Goal: Task Accomplishment & Management: Use online tool/utility

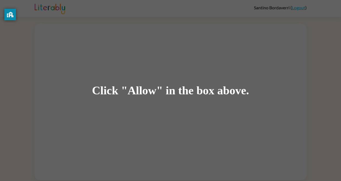
click at [205, 102] on div "Click "Allow" in the box above." at bounding box center [170, 90] width 341 height 181
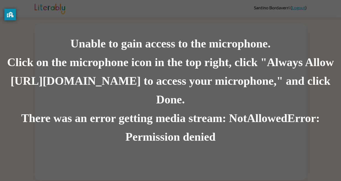
click at [107, 109] on div "There was an error getting media stream: NotAllowedError: Permission denied" at bounding box center [170, 127] width 341 height 37
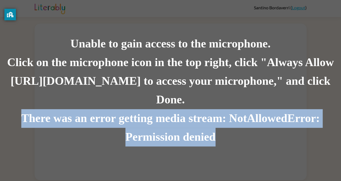
click at [107, 109] on div "There was an error getting media stream: NotAllowedError: Permission denied" at bounding box center [170, 127] width 341 height 37
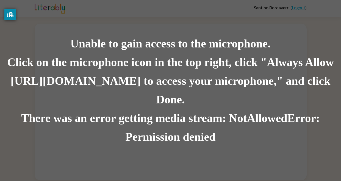
click at [107, 95] on div "Click on the microphone icon in the top right, click "Always Allow [URL][DOMAIN…" at bounding box center [170, 81] width 341 height 56
click at [106, 92] on div "Click on the microphone icon in the top right, click "Always Allow [URL][DOMAIN…" at bounding box center [170, 81] width 341 height 56
drag, startPoint x: 105, startPoint y: 93, endPoint x: 96, endPoint y: 90, distance: 9.5
click at [96, 90] on div "Click on the microphone icon in the top right, click "Always Allow [URL][DOMAIN…" at bounding box center [170, 81] width 341 height 56
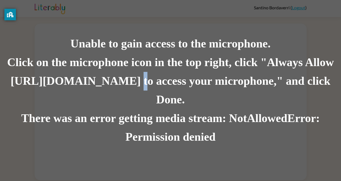
click at [127, 47] on div "Unable to gain access to the microphone." at bounding box center [170, 44] width 341 height 19
click at [202, 113] on div "There was an error getting media stream: NotAllowedError: Permission denied" at bounding box center [170, 127] width 341 height 37
click at [211, 29] on div "Unable to gain access to the microphone. Click on the microphone icon in the to…" at bounding box center [170, 90] width 341 height 181
click at [210, 27] on div "Unable to gain access to the microphone. Click on the microphone icon in the to…" at bounding box center [170, 90] width 341 height 181
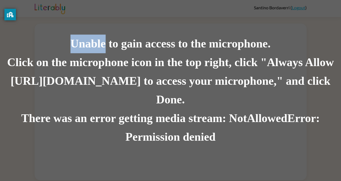
click at [210, 27] on div "Unable to gain access to the microphone. Click on the microphone icon in the to…" at bounding box center [170, 90] width 341 height 181
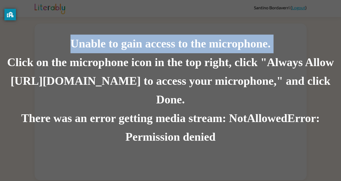
click at [210, 27] on div "Unable to gain access to the microphone. Click on the microphone icon in the to…" at bounding box center [170, 90] width 341 height 181
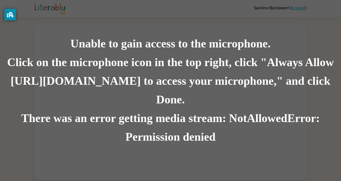
click at [207, 22] on div "Unable to gain access to the microphone. Click on the microphone icon in the to…" at bounding box center [170, 90] width 341 height 181
click at [158, 78] on div "Click on the microphone icon in the top right, click "Always Allow [URL][DOMAIN…" at bounding box center [170, 81] width 341 height 56
click at [161, 84] on div "Click on the microphone icon in the top right, click "Always Allow [URL][DOMAIN…" at bounding box center [170, 81] width 341 height 56
click at [162, 88] on div "Click on the microphone icon in the top right, click "Always Allow [URL][DOMAIN…" at bounding box center [170, 81] width 341 height 56
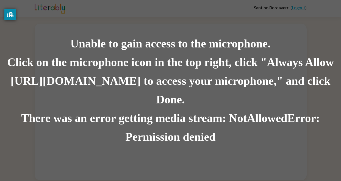
click at [159, 82] on div "Click on the microphone icon in the top right, click "Always Allow [URL][DOMAIN…" at bounding box center [170, 81] width 341 height 56
click at [159, 83] on div "Click on the microphone icon in the top right, click "Always Allow [URL][DOMAIN…" at bounding box center [170, 81] width 341 height 56
click at [183, 88] on div "Click on the microphone icon in the top right, click "Always Allow [URL][DOMAIN…" at bounding box center [170, 81] width 341 height 56
click at [248, 50] on div "Unable to gain access to the microphone." at bounding box center [170, 44] width 341 height 19
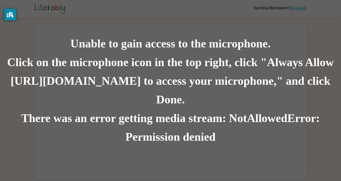
click at [133, 43] on div "Unable to gain access to the microphone. Click on the microphone icon in the to…" at bounding box center [170, 90] width 341 height 181
click at [233, 26] on div "Unable to gain access to the microphone. Click on the microphone icon in the to…" at bounding box center [170, 90] width 341 height 181
click at [134, 91] on div "Click on the microphone icon in the top right, click "Always Allow [URL][DOMAIN…" at bounding box center [170, 81] width 341 height 56
click at [109, 53] on div "Unable to gain access to the microphone." at bounding box center [170, 44] width 341 height 19
click at [150, 50] on div "Unable to gain access to the microphone." at bounding box center [170, 44] width 341 height 19
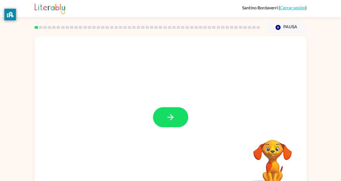
click at [193, 125] on div at bounding box center [171, 114] width 272 height 157
click at [177, 121] on button "button" at bounding box center [170, 117] width 35 height 20
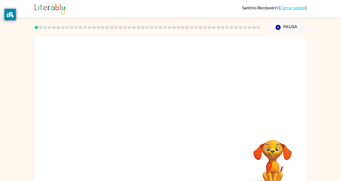
click at [173, 121] on div at bounding box center [171, 114] width 272 height 157
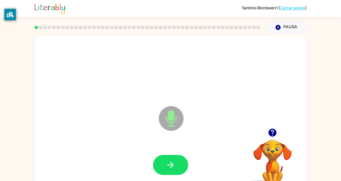
click at [187, 171] on div at bounding box center [170, 165] width 35 height 20
click at [169, 166] on icon "button" at bounding box center [171, 165] width 10 height 10
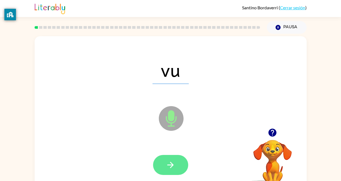
click at [177, 159] on button "button" at bounding box center [170, 165] width 35 height 20
click at [171, 174] on button "button" at bounding box center [170, 165] width 35 height 20
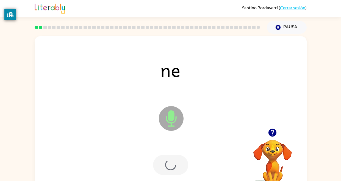
click at [168, 165] on div at bounding box center [170, 165] width 35 height 20
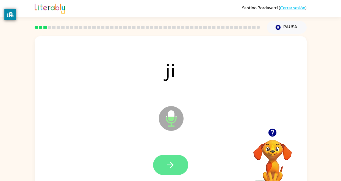
click at [170, 161] on icon "button" at bounding box center [171, 165] width 10 height 10
click at [172, 168] on icon "button" at bounding box center [171, 165] width 10 height 10
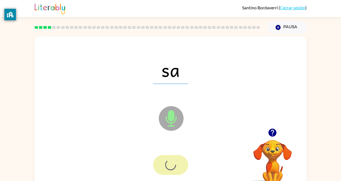
click at [174, 162] on div at bounding box center [170, 165] width 35 height 20
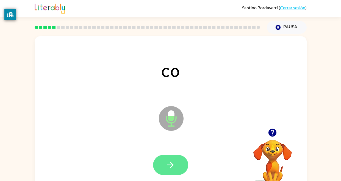
click at [170, 160] on button "button" at bounding box center [170, 165] width 35 height 20
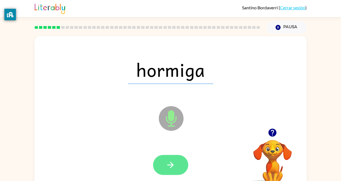
click at [168, 159] on button "button" at bounding box center [170, 165] width 35 height 20
click at [165, 169] on div at bounding box center [170, 165] width 35 height 20
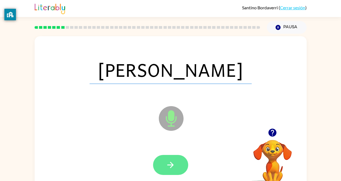
click at [170, 168] on icon "button" at bounding box center [171, 165] width 10 height 10
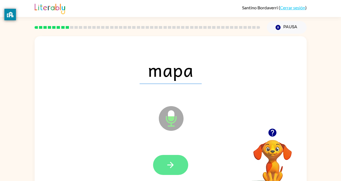
click at [176, 174] on button "button" at bounding box center [170, 165] width 35 height 20
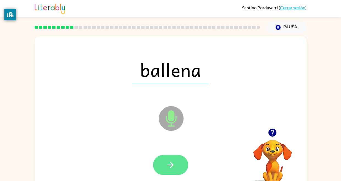
click at [175, 168] on button "button" at bounding box center [170, 165] width 35 height 20
click at [178, 170] on button "button" at bounding box center [170, 165] width 35 height 20
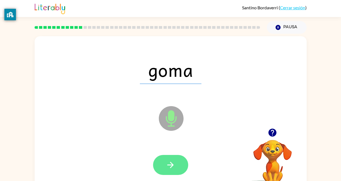
click at [166, 169] on icon "button" at bounding box center [171, 165] width 10 height 10
click at [172, 173] on button "button" at bounding box center [170, 165] width 35 height 20
click at [175, 171] on button "button" at bounding box center [170, 165] width 35 height 20
click at [168, 165] on icon "button" at bounding box center [170, 165] width 6 height 6
click at [168, 169] on icon "button" at bounding box center [171, 165] width 10 height 10
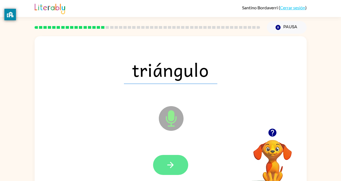
click at [165, 171] on button "button" at bounding box center [170, 165] width 35 height 20
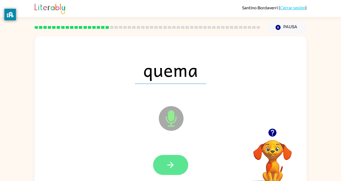
click at [178, 165] on button "button" at bounding box center [170, 165] width 35 height 20
click at [166, 166] on icon "button" at bounding box center [171, 165] width 10 height 10
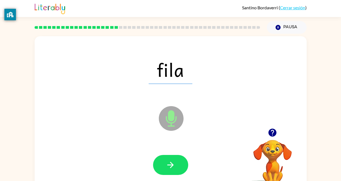
click at [166, 166] on icon "button" at bounding box center [171, 165] width 10 height 10
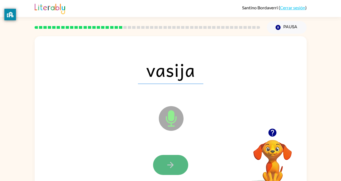
click at [167, 165] on icon "button" at bounding box center [171, 165] width 10 height 10
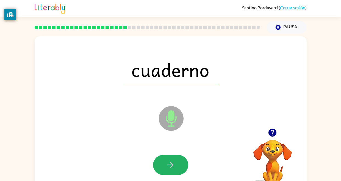
click at [167, 165] on icon "button" at bounding box center [171, 165] width 10 height 10
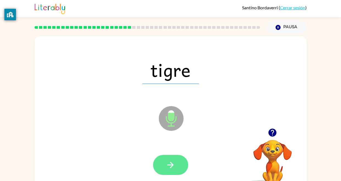
click at [170, 167] on icon "button" at bounding box center [171, 165] width 10 height 10
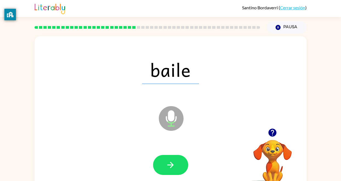
click at [169, 165] on icon "button" at bounding box center [171, 165] width 10 height 10
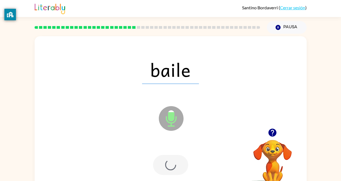
click at [169, 165] on div at bounding box center [170, 165] width 35 height 20
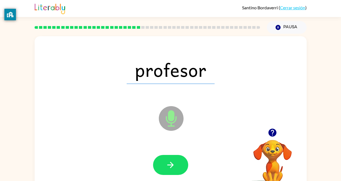
click at [168, 164] on icon "button" at bounding box center [171, 165] width 10 height 10
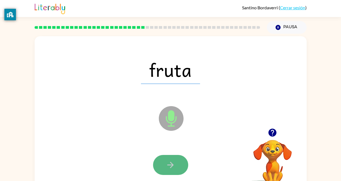
click at [164, 159] on button "button" at bounding box center [170, 165] width 35 height 20
click at [157, 157] on button "button" at bounding box center [170, 165] width 35 height 20
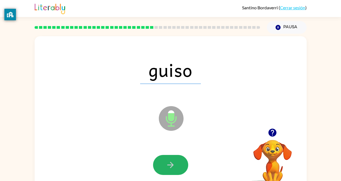
click at [173, 165] on icon "button" at bounding box center [170, 165] width 6 height 6
click at [173, 165] on div at bounding box center [170, 165] width 35 height 20
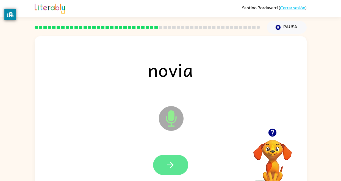
click at [179, 167] on button "button" at bounding box center [170, 165] width 35 height 20
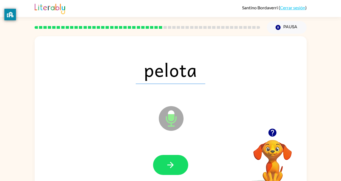
click at [179, 167] on button "button" at bounding box center [170, 165] width 35 height 20
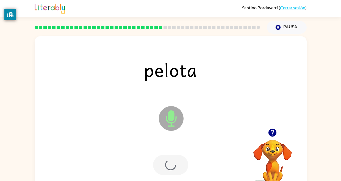
click at [179, 167] on div at bounding box center [170, 165] width 35 height 20
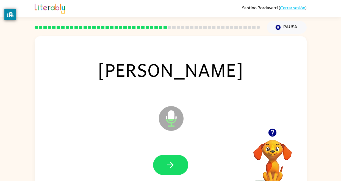
click at [179, 167] on button "button" at bounding box center [170, 165] width 35 height 20
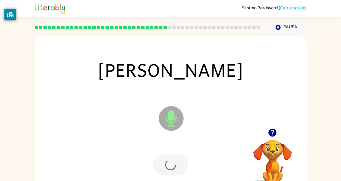
click at [179, 167] on div at bounding box center [170, 165] width 35 height 20
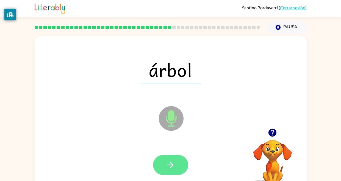
click at [181, 167] on button "button" at bounding box center [170, 165] width 35 height 20
click at [181, 167] on div at bounding box center [170, 165] width 35 height 20
click at [183, 166] on button "button" at bounding box center [170, 165] width 35 height 20
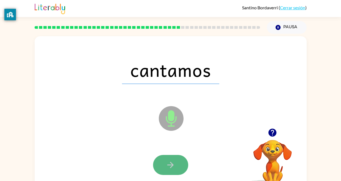
click at [184, 166] on button "button" at bounding box center [170, 165] width 35 height 20
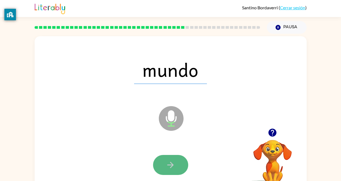
click at [163, 162] on button "button" at bounding box center [170, 165] width 35 height 20
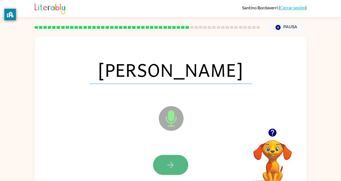
drag, startPoint x: 179, startPoint y: 160, endPoint x: 177, endPoint y: 158, distance: 3.3
click at [177, 158] on button "button" at bounding box center [170, 165] width 35 height 20
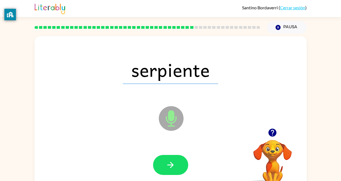
click at [177, 158] on button "button" at bounding box center [170, 165] width 35 height 20
click at [177, 158] on div at bounding box center [170, 165] width 35 height 20
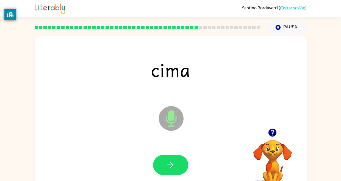
click at [177, 158] on button "button" at bounding box center [170, 165] width 35 height 20
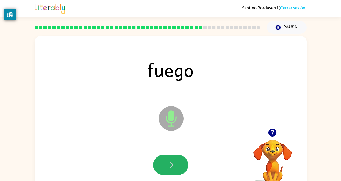
click at [177, 158] on button "button" at bounding box center [170, 165] width 35 height 20
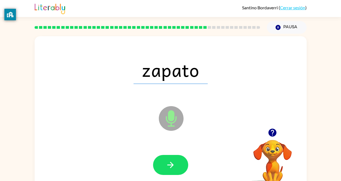
click at [177, 158] on button "button" at bounding box center [170, 165] width 35 height 20
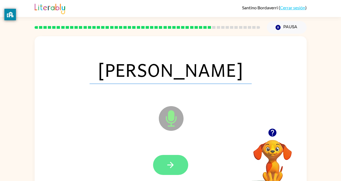
click at [173, 164] on icon "button" at bounding box center [171, 165] width 10 height 10
click at [173, 176] on div at bounding box center [170, 165] width 261 height 45
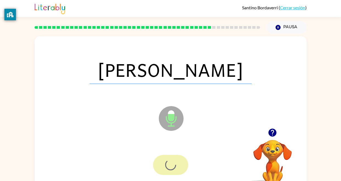
click at [174, 173] on div at bounding box center [170, 165] width 35 height 20
click at [174, 172] on div at bounding box center [170, 165] width 35 height 20
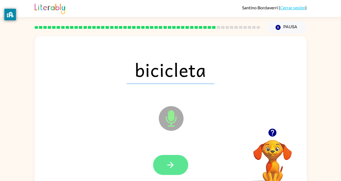
click at [171, 160] on icon "button" at bounding box center [171, 165] width 10 height 10
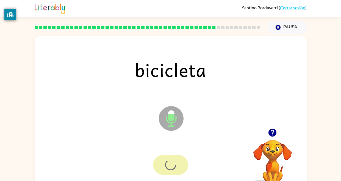
click at [172, 174] on div at bounding box center [170, 165] width 35 height 20
click at [180, 160] on div at bounding box center [170, 165] width 35 height 20
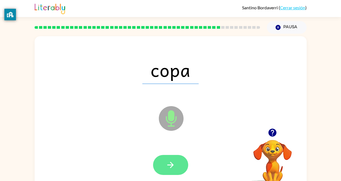
click at [164, 169] on button "button" at bounding box center [170, 165] width 35 height 20
click at [166, 160] on div at bounding box center [170, 165] width 35 height 20
click at [171, 168] on icon "button" at bounding box center [170, 165] width 6 height 6
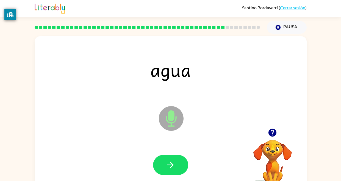
click at [171, 157] on div at bounding box center [170, 165] width 35 height 20
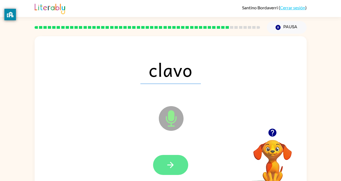
click at [159, 160] on button "button" at bounding box center [170, 165] width 35 height 20
click at [157, 147] on div at bounding box center [170, 165] width 261 height 45
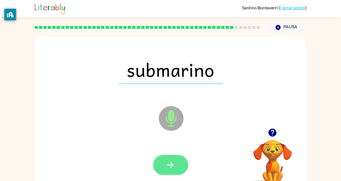
click at [172, 160] on button "button" at bounding box center [170, 165] width 35 height 20
click at [164, 162] on div at bounding box center [170, 165] width 35 height 20
click at [171, 157] on div at bounding box center [170, 165] width 35 height 20
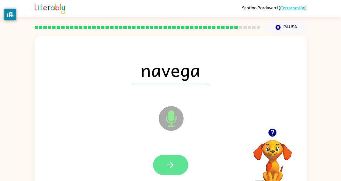
click at [168, 159] on button "button" at bounding box center [170, 165] width 35 height 20
click at [170, 162] on div at bounding box center [170, 165] width 35 height 20
click at [164, 160] on div at bounding box center [170, 165] width 35 height 20
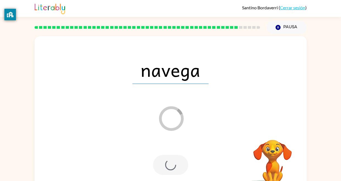
click at [171, 155] on div at bounding box center [170, 165] width 261 height 45
click at [167, 153] on div at bounding box center [170, 165] width 261 height 45
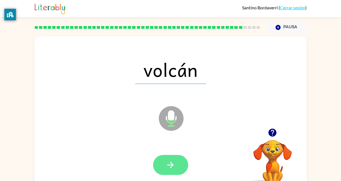
click at [173, 165] on icon "button" at bounding box center [170, 165] width 6 height 6
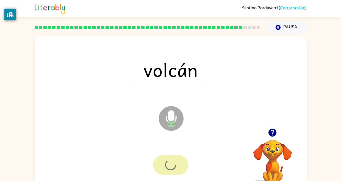
click at [174, 172] on div at bounding box center [170, 165] width 35 height 20
click at [180, 164] on div at bounding box center [170, 165] width 35 height 20
click at [178, 167] on div at bounding box center [170, 165] width 35 height 20
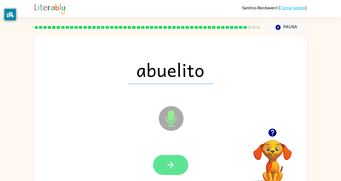
click at [173, 171] on button "button" at bounding box center [170, 165] width 35 height 20
click at [172, 164] on div at bounding box center [170, 165] width 35 height 20
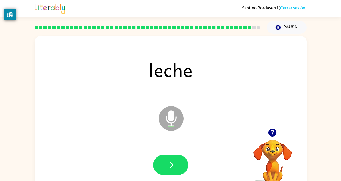
click at [171, 150] on div at bounding box center [170, 165] width 261 height 45
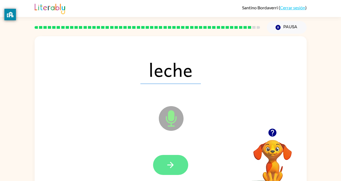
click at [173, 168] on icon "button" at bounding box center [171, 165] width 10 height 10
click at [172, 166] on div at bounding box center [170, 165] width 35 height 20
click at [167, 174] on button "button" at bounding box center [170, 165] width 35 height 20
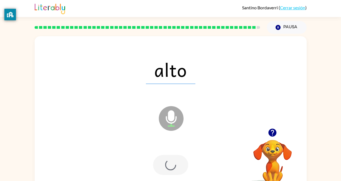
click at [184, 143] on icon "Micrófono El micrófono está aquí para cuando sea tu turno de hablar" at bounding box center [198, 125] width 82 height 41
click at [167, 157] on div at bounding box center [170, 165] width 35 height 20
